Goal: Transaction & Acquisition: Purchase product/service

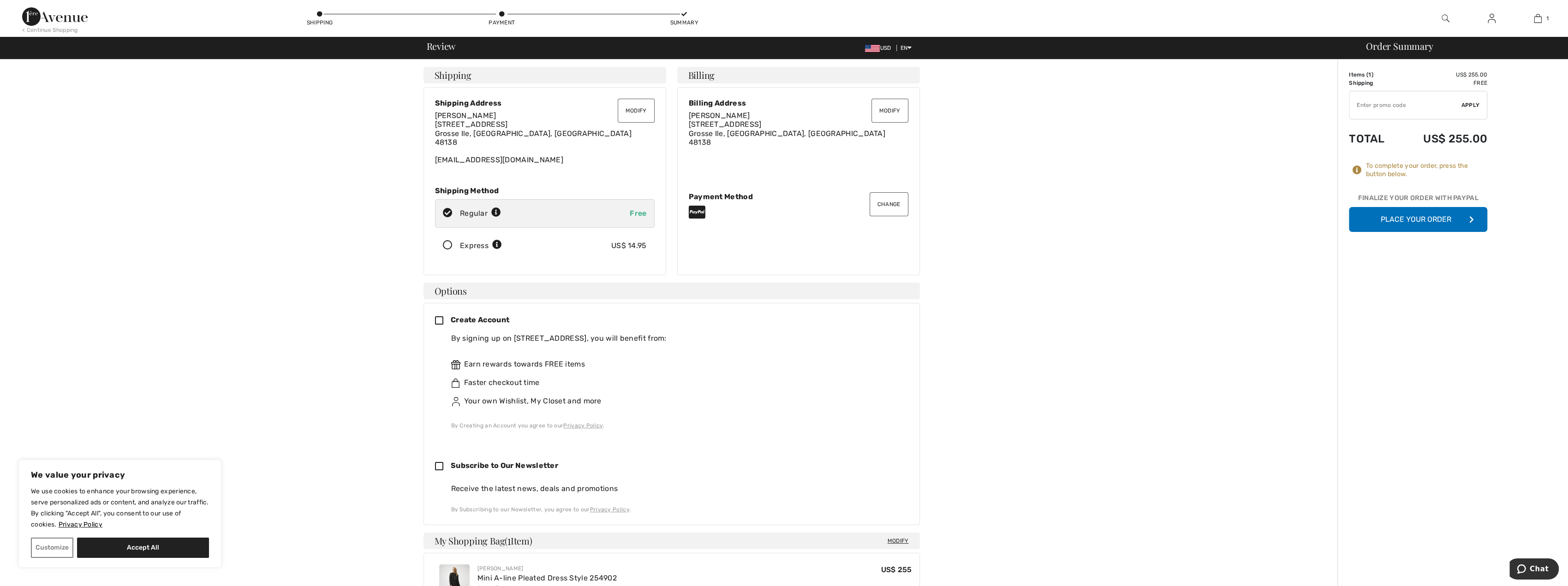
click at [445, 243] on icon at bounding box center [447, 246] width 24 height 10
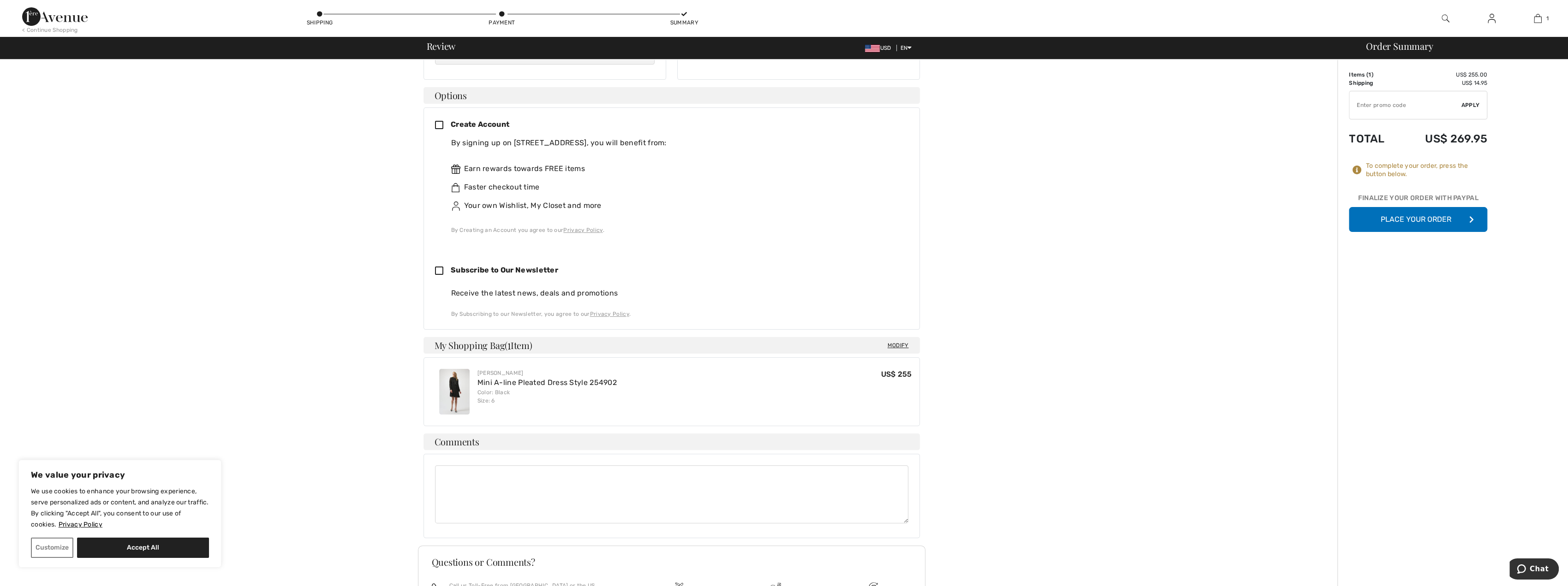
scroll to position [92, 0]
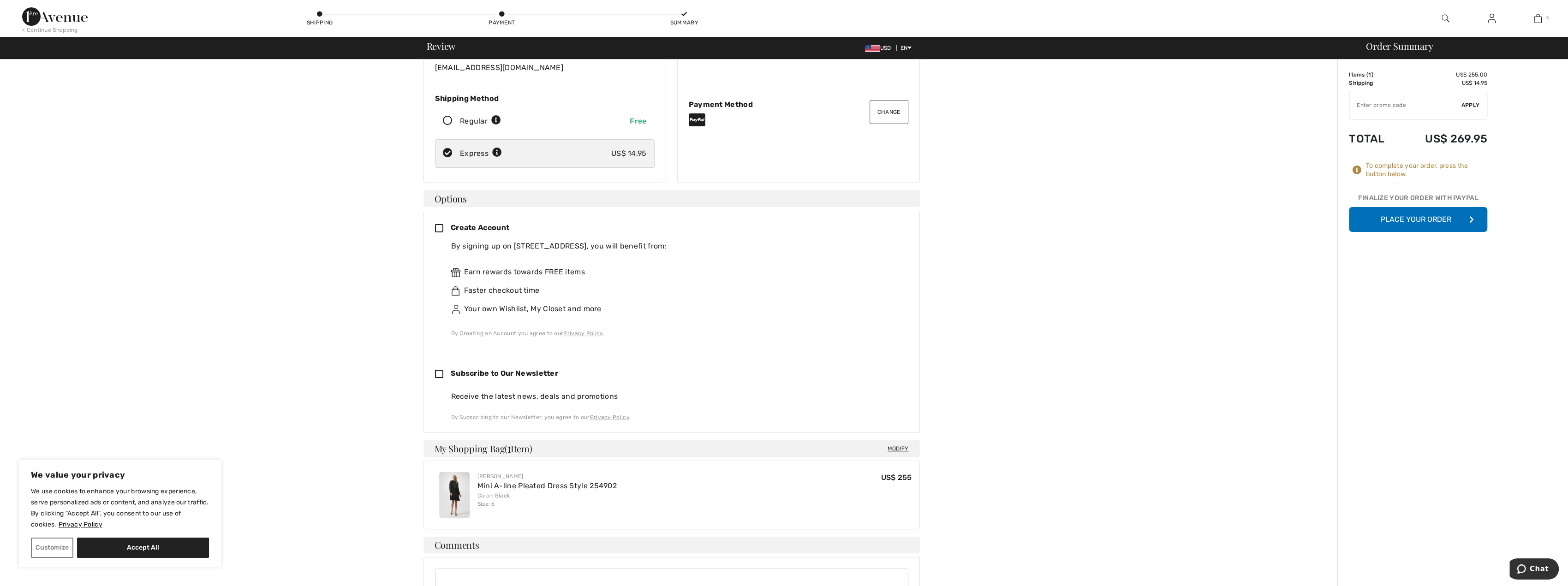
click at [1435, 220] on button "Place Your Order" at bounding box center [1418, 219] width 138 height 25
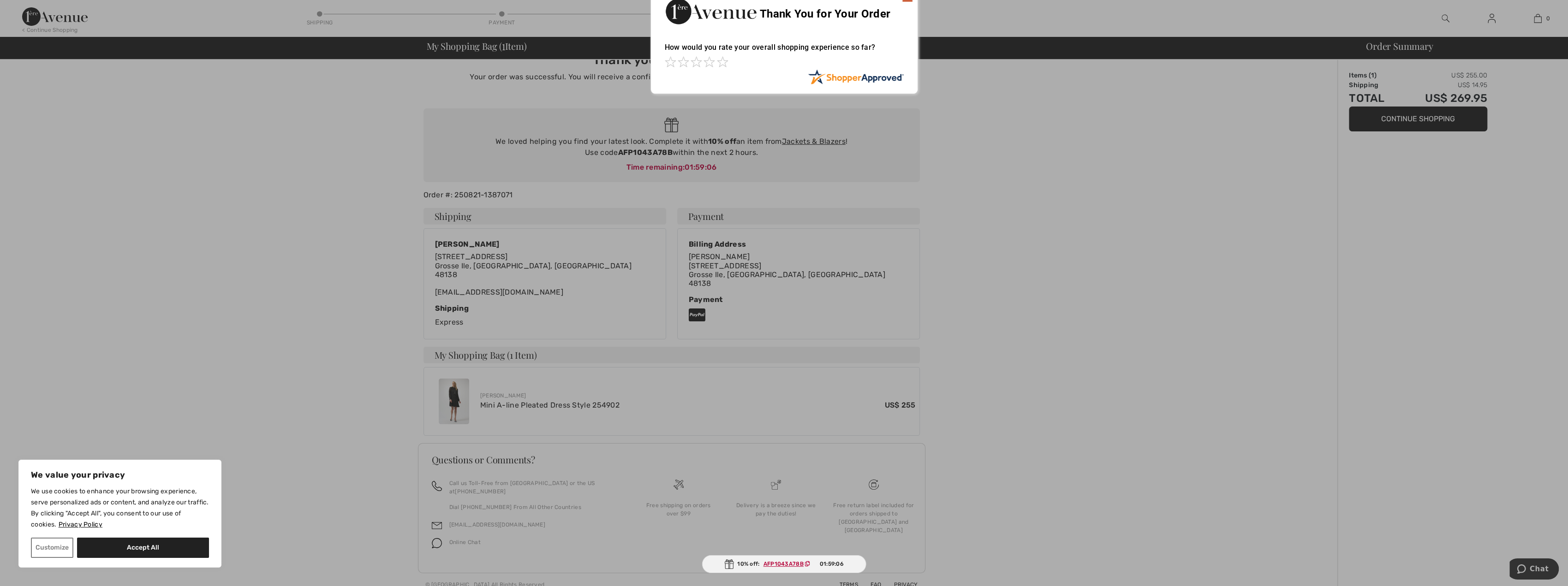
scroll to position [18, 0]
click at [1081, 16] on div "Sorry! Something went wrong. Close Thank You for Your Order How would you rate …" at bounding box center [784, 40] width 1568 height 117
